Goal: Task Accomplishment & Management: Complete application form

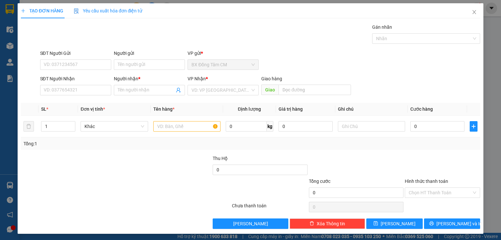
click at [97, 90] on input "SĐT Người Nhận" at bounding box center [75, 90] width 71 height 10
type input "0902697"
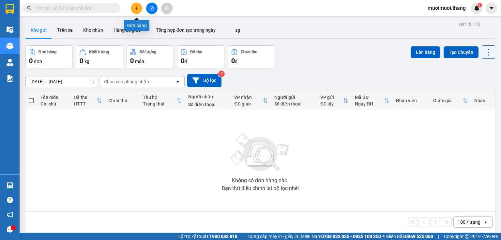
drag, startPoint x: 134, startPoint y: 9, endPoint x: 131, endPoint y: 18, distance: 9.9
click at [134, 11] on button at bounding box center [136, 8] width 11 height 11
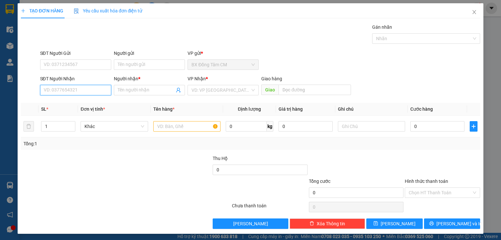
click at [75, 91] on input "SĐT Người Nhận" at bounding box center [75, 90] width 71 height 10
click at [79, 101] on div "0939441085 - PHO" at bounding box center [75, 102] width 63 height 7
type input "0939441085"
type input "PHO"
type input "TTH"
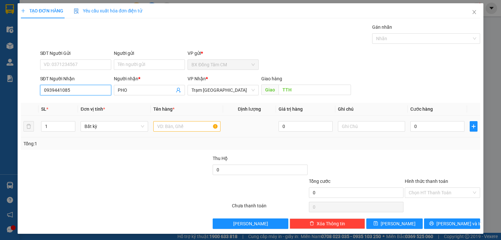
type input "0939441085"
click at [180, 125] on input "text" at bounding box center [186, 126] width 67 height 10
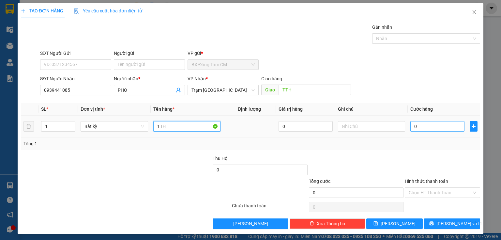
type input "1TH"
click at [422, 127] on input "0" at bounding box center [438, 126] width 54 height 10
type input "5"
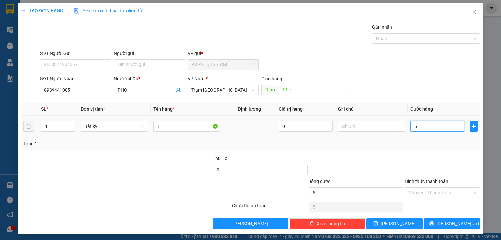
type input "50"
type input "500"
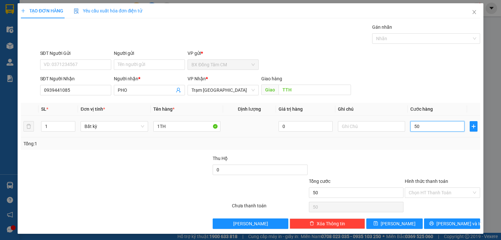
type input "500"
type input "5.000"
type input "50.000"
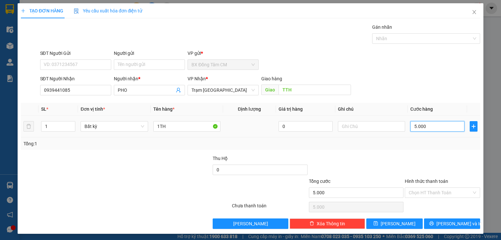
type input "50.000"
click at [423, 195] on input "Hình thức thanh toán" at bounding box center [440, 193] width 63 height 10
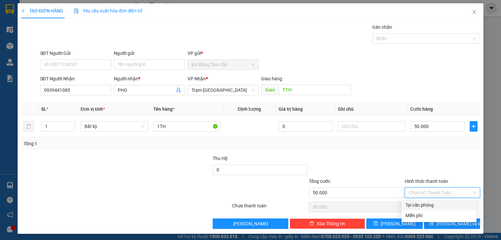
click at [429, 206] on div "Tại văn phòng" at bounding box center [439, 204] width 67 height 7
type input "0"
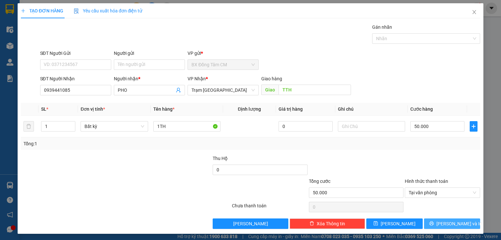
click at [442, 223] on button "[PERSON_NAME] và In" at bounding box center [452, 223] width 56 height 10
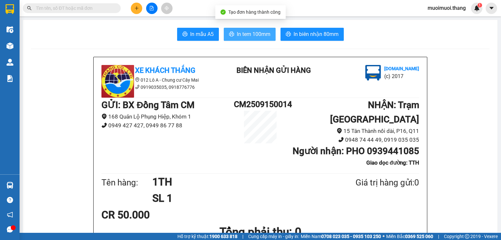
click at [252, 35] on span "In tem 100mm" at bounding box center [254, 34] width 34 height 8
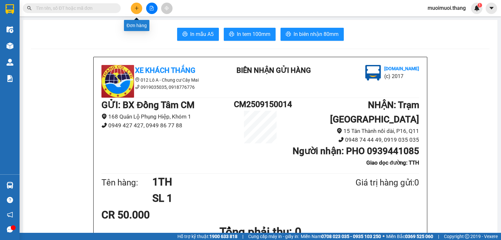
click at [135, 10] on icon "plus" at bounding box center [136, 8] width 5 height 5
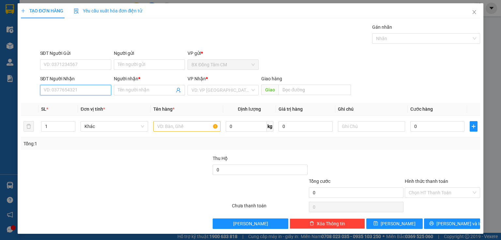
click at [99, 88] on input "SĐT Người Nhận" at bounding box center [75, 90] width 71 height 10
type input "0358858853"
click at [136, 87] on input "Người nhận *" at bounding box center [146, 89] width 57 height 7
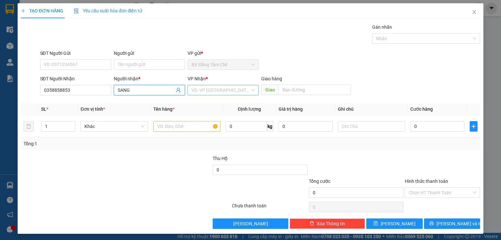
type input "SANG"
click at [214, 86] on input "search" at bounding box center [221, 90] width 59 height 10
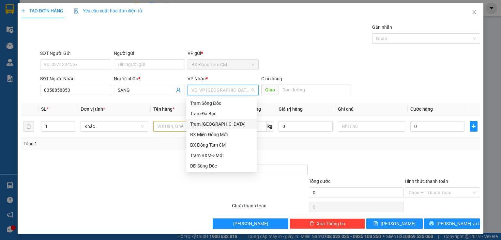
drag, startPoint x: 212, startPoint y: 126, endPoint x: 291, endPoint y: 98, distance: 83.6
click at [214, 126] on div "Trạm [GEOGRAPHIC_DATA]" at bounding box center [221, 123] width 63 height 7
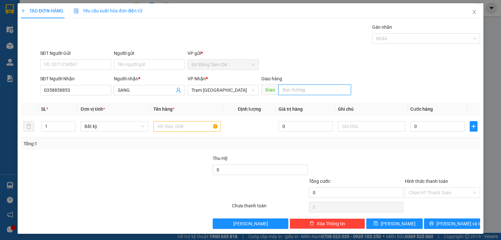
click at [295, 92] on input "text" at bounding box center [315, 90] width 72 height 10
type input "TRẠM UB2"
click at [192, 128] on input "text" at bounding box center [186, 126] width 67 height 10
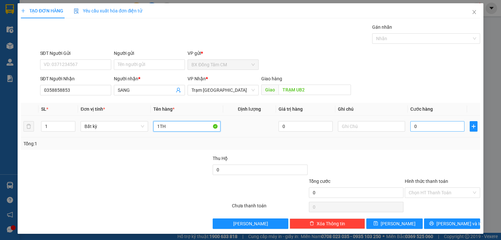
type input "1TH"
click at [423, 127] on input "0" at bounding box center [438, 126] width 54 height 10
type input "5"
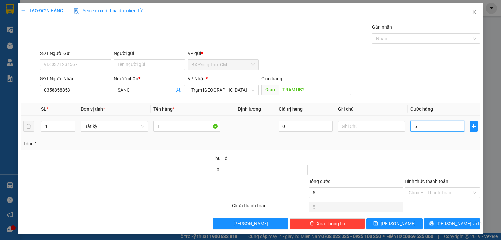
type input "50"
type input "500"
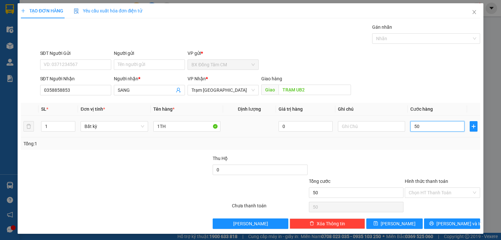
type input "500"
type input "5.000"
type input "50.000"
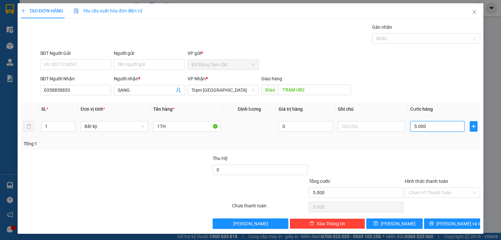
type input "50.000"
click at [413, 187] on div "Hình thức thanh toán Chọn HT Thanh Toán" at bounding box center [442, 189] width 75 height 23
drag, startPoint x: 419, startPoint y: 189, endPoint x: 421, endPoint y: 194, distance: 5.2
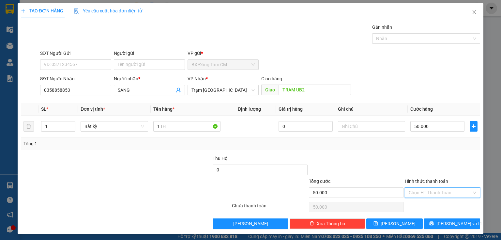
click at [419, 190] on input "Hình thức thanh toán" at bounding box center [440, 193] width 63 height 10
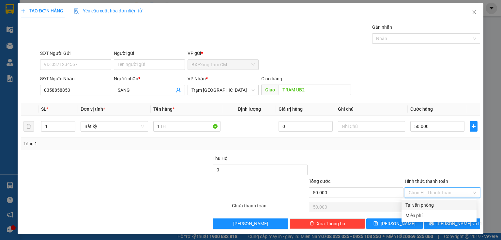
click at [427, 206] on div "Tại văn phòng" at bounding box center [439, 204] width 67 height 7
type input "0"
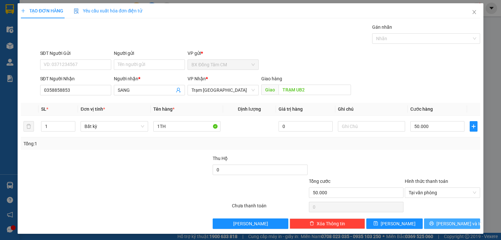
drag, startPoint x: 434, startPoint y: 225, endPoint x: 363, endPoint y: 194, distance: 77.5
click at [434, 225] on button "[PERSON_NAME] và In" at bounding box center [452, 223] width 56 height 10
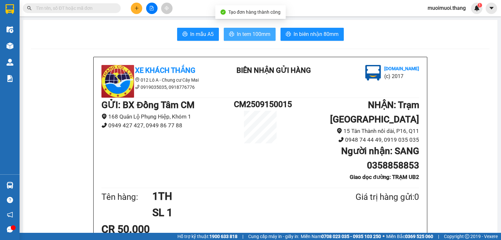
click at [244, 34] on span "In tem 100mm" at bounding box center [254, 34] width 34 height 8
